Goal: Transaction & Acquisition: Purchase product/service

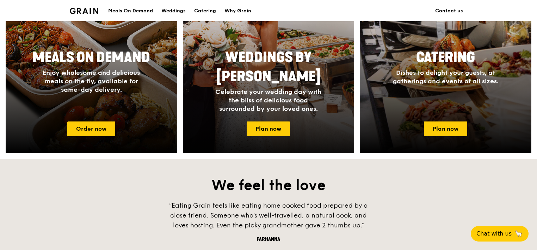
scroll to position [352, 0]
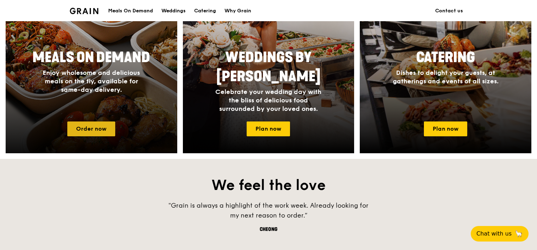
click at [82, 124] on link "Order now" at bounding box center [91, 128] width 48 height 15
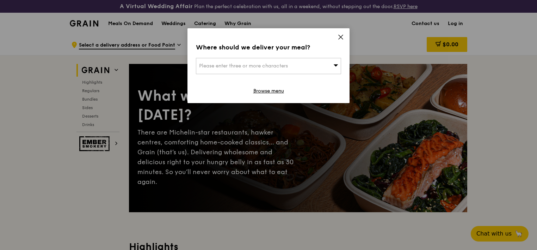
click at [341, 37] on icon at bounding box center [341, 37] width 6 height 6
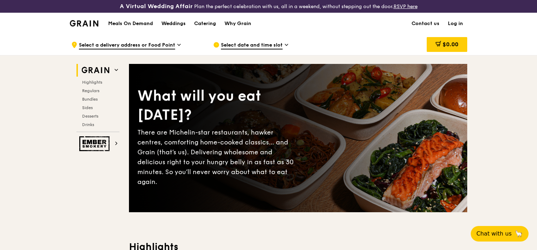
click at [460, 23] on link "Log in" at bounding box center [456, 23] width 24 height 21
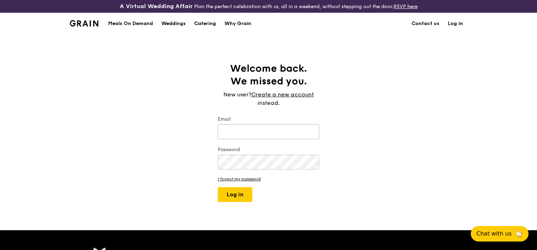
click at [266, 134] on input "Email" at bounding box center [268, 131] width 101 height 15
type input "[PERSON_NAME][EMAIL_ADDRESS][PERSON_NAME][DOMAIN_NAME]"
click at [218, 187] on button "Log in" at bounding box center [235, 194] width 35 height 15
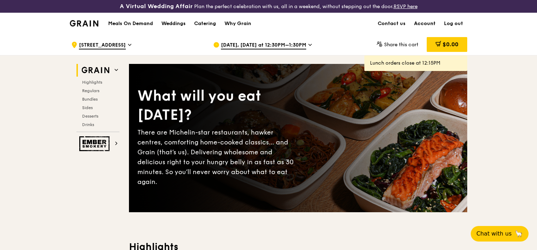
click at [426, 24] on link "Account" at bounding box center [425, 23] width 30 height 21
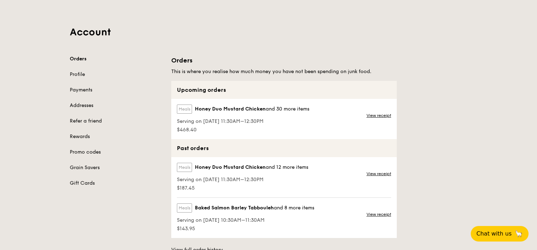
scroll to position [35, 0]
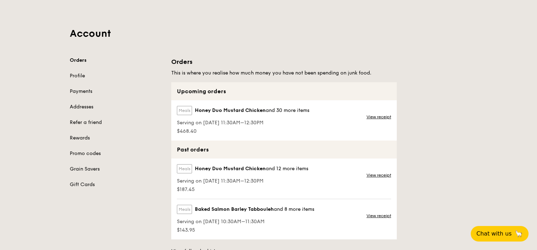
click at [223, 111] on span "Honey Duo Mustard Chicken" at bounding box center [230, 110] width 71 height 7
